Goal: Task Accomplishment & Management: Complete application form

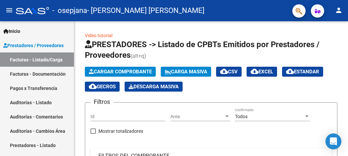
click at [135, 69] on span "Cargar Comprobante" at bounding box center [120, 72] width 63 height 6
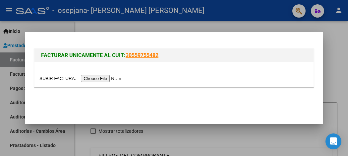
scroll to position [33, 0]
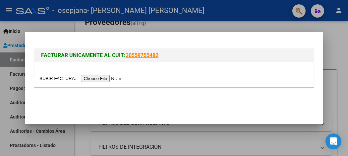
click at [108, 76] on input "file" at bounding box center [81, 78] width 84 height 7
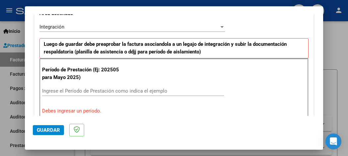
scroll to position [168, 0]
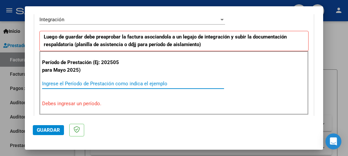
click at [62, 82] on input "Ingrese el Período de Prestación como indica el ejemplo" at bounding box center [133, 84] width 182 height 6
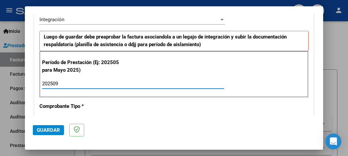
type input "202509"
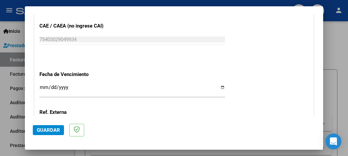
scroll to position [438, 0]
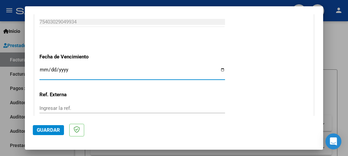
click at [223, 68] on input "Ingresar la fecha" at bounding box center [132, 72] width 186 height 11
type input "[DATE]"
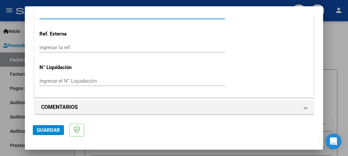
scroll to position [501, 0]
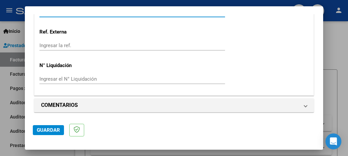
click at [51, 130] on span "Guardar" at bounding box center [48, 130] width 23 height 6
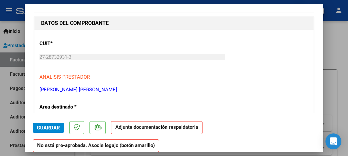
scroll to position [175, 0]
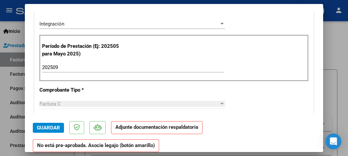
click at [182, 128] on strong "Adjunte documentación respaldatoria" at bounding box center [156, 127] width 83 height 6
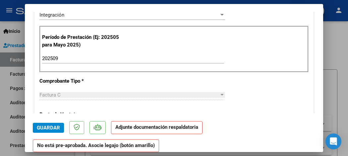
scroll to position [191, 0]
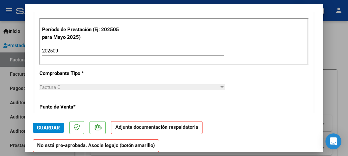
click at [133, 146] on strong "No está pre-aprobada. Asocie legajo (botón amarillo)" at bounding box center [96, 145] width 126 height 13
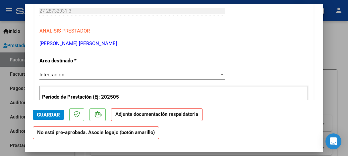
scroll to position [107, 0]
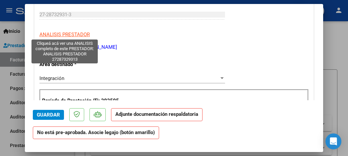
click at [77, 33] on span "ANALISIS PRESTADOR" at bounding box center [64, 34] width 50 height 6
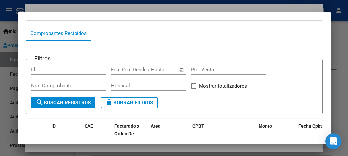
scroll to position [0, 0]
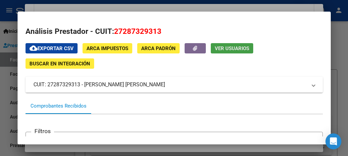
click at [233, 51] on span "Ver Usuarios" at bounding box center [232, 48] width 34 height 6
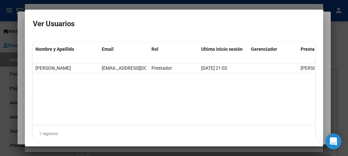
click at [336, 18] on div at bounding box center [174, 78] width 348 height 156
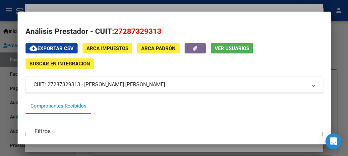
click at [74, 64] on span "Buscar en Integración" at bounding box center [59, 64] width 61 height 6
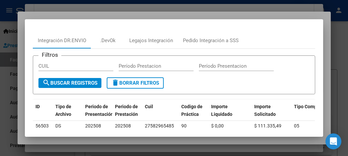
click at [69, 10] on div at bounding box center [174, 78] width 348 height 156
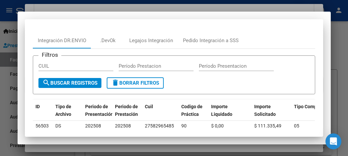
click at [23, 8] on div at bounding box center [174, 78] width 348 height 156
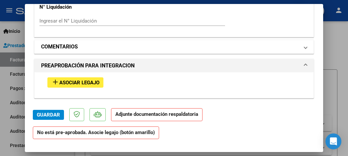
scroll to position [534, 0]
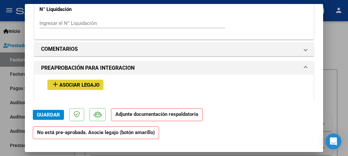
click at [75, 82] on span "Asociar Legajo" at bounding box center [79, 85] width 40 height 6
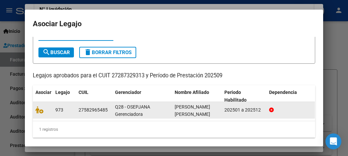
scroll to position [28, 0]
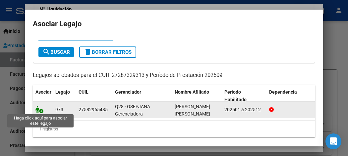
click at [40, 108] on icon at bounding box center [39, 109] width 8 height 7
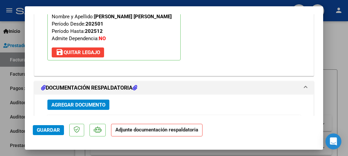
scroll to position [670, 0]
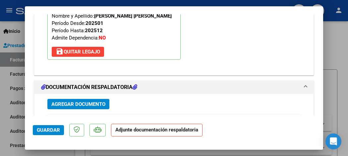
click at [160, 133] on p "Adjunte documentación respaldatoria" at bounding box center [156, 130] width 91 height 13
click at [100, 103] on span "Agregar Documento" at bounding box center [78, 104] width 54 height 6
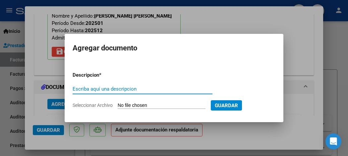
type input "a"
type input "Asistencia Septiembre"
click at [162, 106] on input "Seleccionar Archivo" at bounding box center [162, 105] width 88 height 6
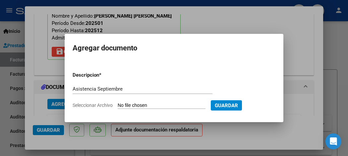
type input "C:\fakepath\Asist. Septiembre-[PERSON_NAME].pdf"
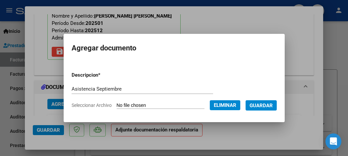
click at [265, 106] on span "Guardar" at bounding box center [260, 105] width 23 height 6
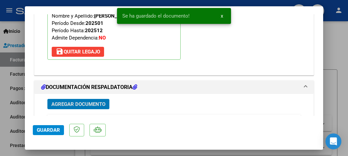
click at [91, 103] on span "Agregar Documento" at bounding box center [78, 104] width 54 height 6
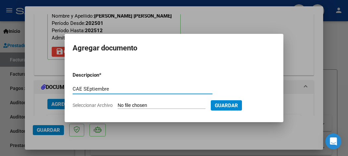
click at [89, 87] on input "CAE SEptiembre" at bounding box center [143, 89] width 140 height 6
type input "CAE Septiembre"
click at [167, 105] on input "Seleccionar Archivo" at bounding box center [162, 105] width 88 height 6
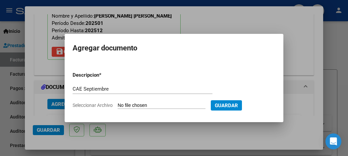
type input "C:\fakepath\CAE Septiembre [PERSON_NAME].pdf"
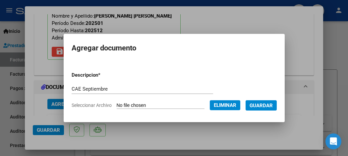
click at [277, 106] on button "Guardar" at bounding box center [260, 105] width 31 height 10
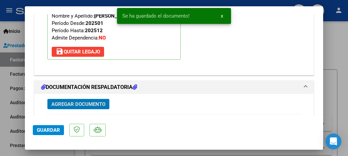
click at [92, 105] on span "Agregar Documento" at bounding box center [78, 104] width 54 height 6
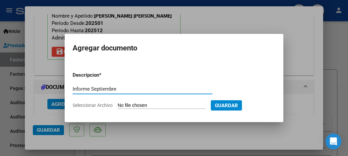
type input "Informe Septiembre"
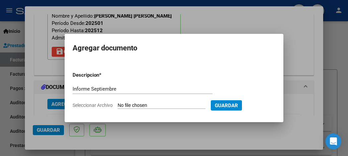
click at [143, 105] on input "Seleccionar Archivo" at bounding box center [162, 105] width 88 height 6
type input "C:\fakepath\[PERSON_NAME]-Informe Septiembre TO 2025.docx.pdf"
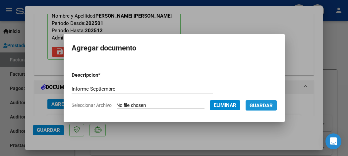
click at [266, 104] on span "Guardar" at bounding box center [260, 105] width 23 height 6
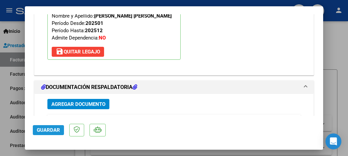
click at [53, 129] on span "Guardar" at bounding box center [48, 130] width 23 height 6
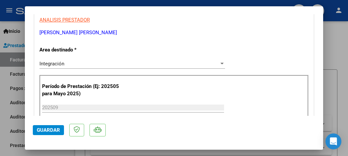
scroll to position [200, 0]
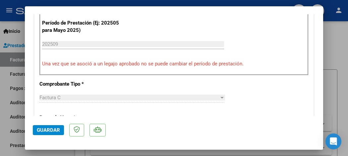
click at [52, 131] on span "Guardar" at bounding box center [48, 130] width 23 height 6
